Goal: Information Seeking & Learning: Learn about a topic

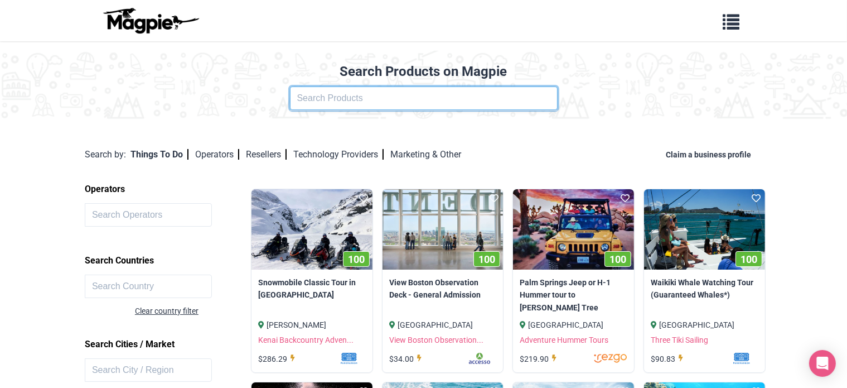
click at [364, 98] on input "text" at bounding box center [424, 97] width 268 height 23
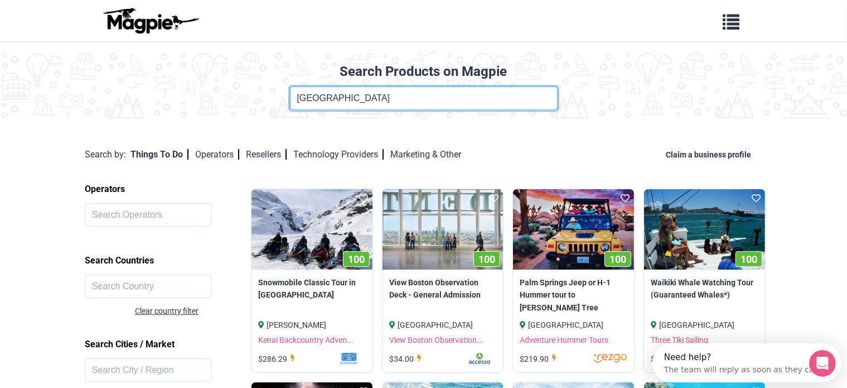
type input "[GEOGRAPHIC_DATA]"
click button at bounding box center [0, 0] width 0 height 0
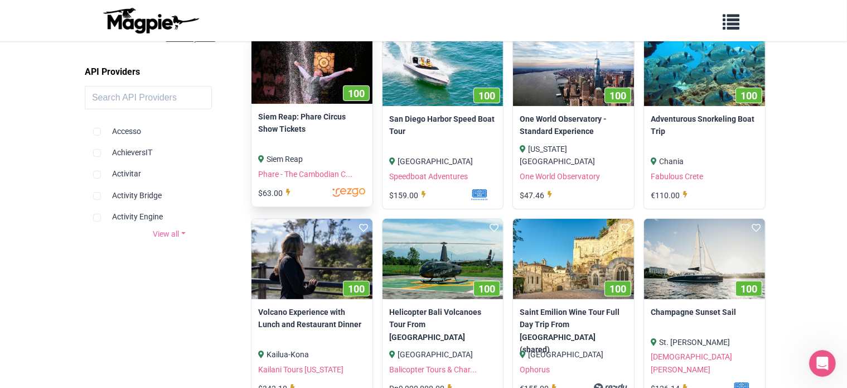
scroll to position [446, 0]
